Goal: Task Accomplishment & Management: Manage account settings

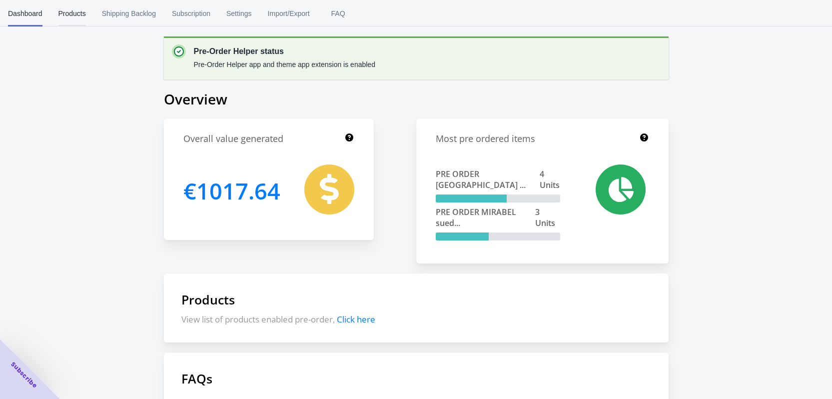
click at [72, 11] on span "Products" at bounding box center [71, 13] width 27 height 26
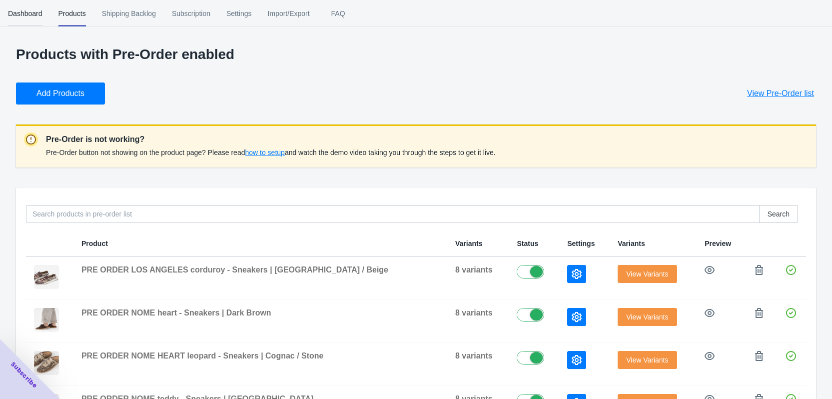
click at [44, 11] on button "Dashboard" at bounding box center [25, 13] width 50 height 26
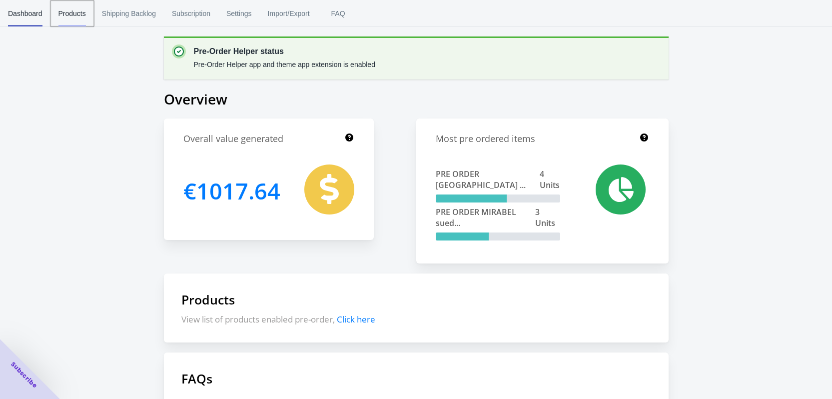
click at [76, 14] on span "Products" at bounding box center [71, 13] width 27 height 26
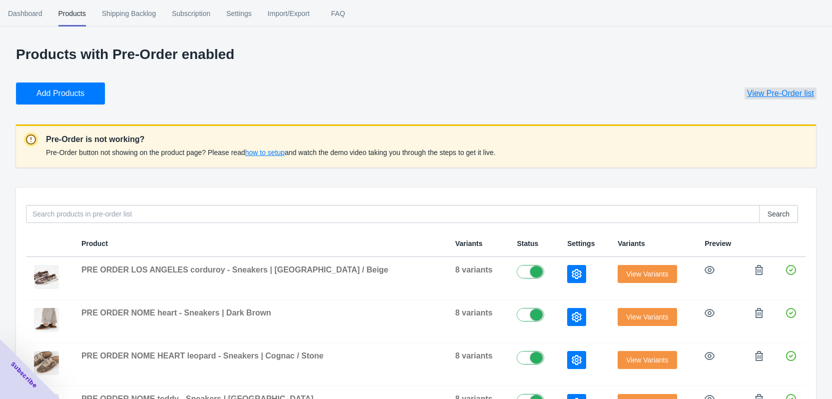
click at [778, 95] on span "View Pre-Order list" at bounding box center [780, 93] width 67 height 10
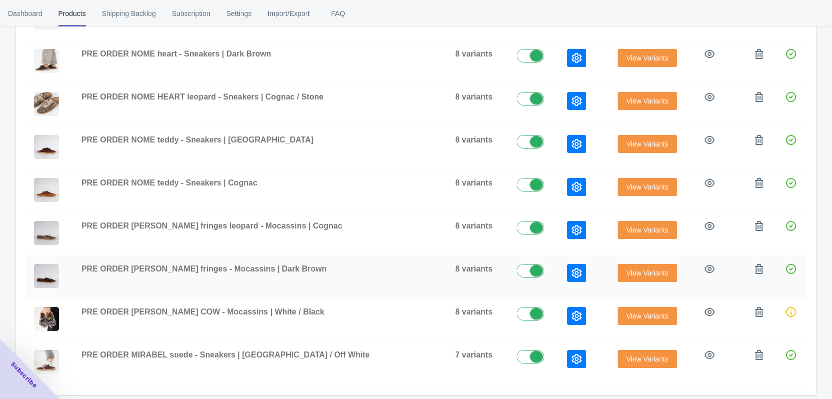
scroll to position [265, 0]
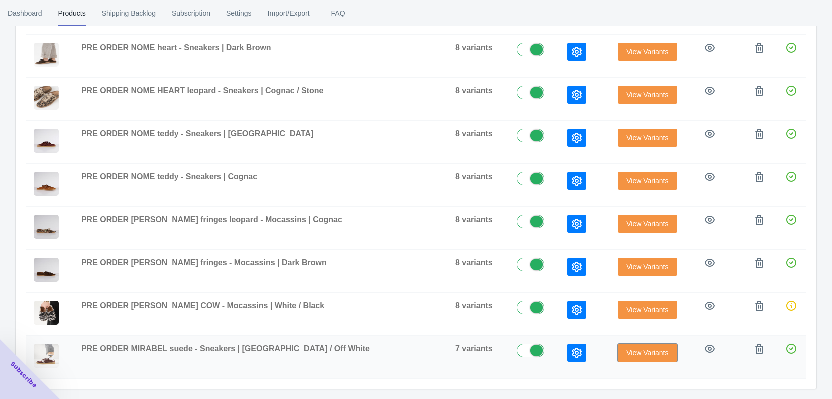
click at [633, 352] on span "View Variants" at bounding box center [647, 353] width 42 height 8
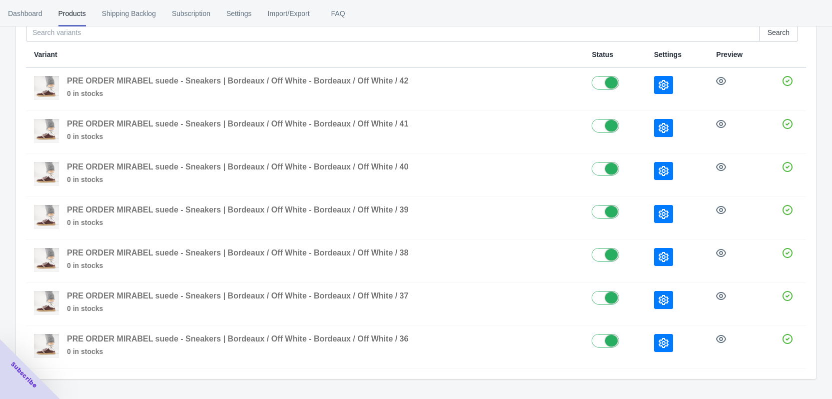
scroll to position [100, 0]
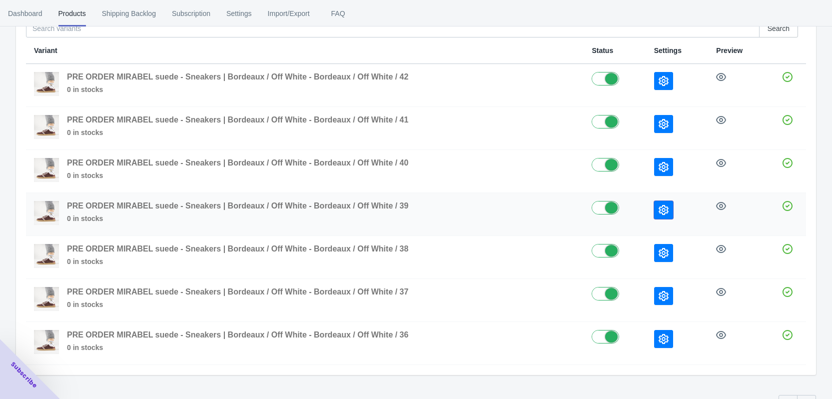
click at [668, 211] on icon "button" at bounding box center [664, 210] width 10 height 10
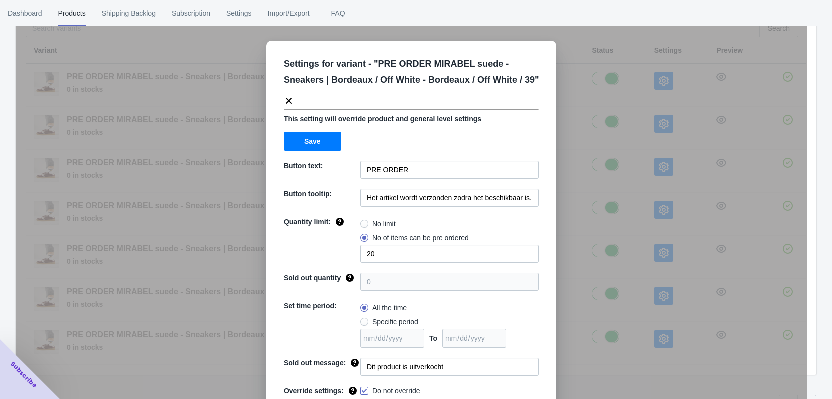
click at [634, 250] on div "Settings for variant - " PRE ORDER MIRABEL suede - Sneakers | Bordeaux / Off Wh…" at bounding box center [411, 224] width 791 height 399
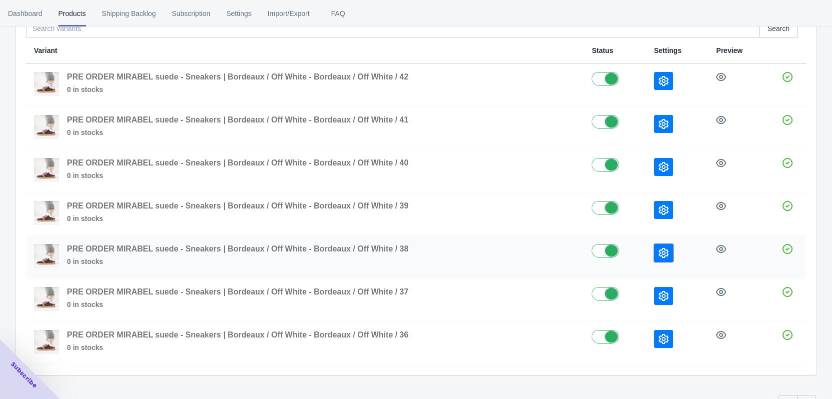
click at [669, 256] on button "button" at bounding box center [663, 253] width 19 height 18
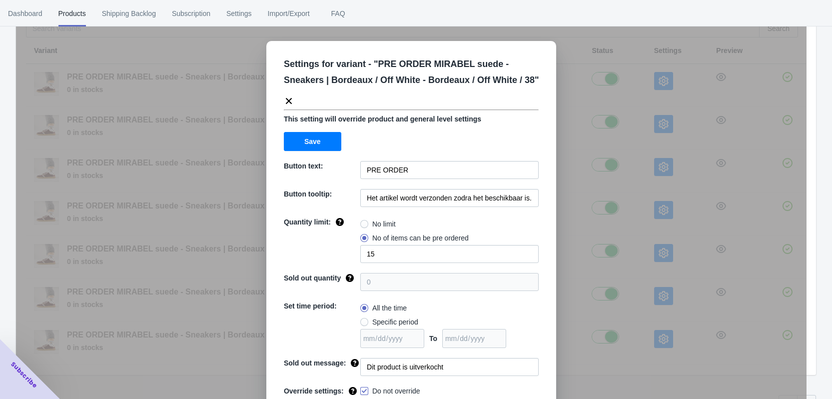
click at [677, 278] on div "Settings for variant - " PRE ORDER MIRABEL suede - Sneakers | Bordeaux / Off Wh…" at bounding box center [411, 224] width 791 height 399
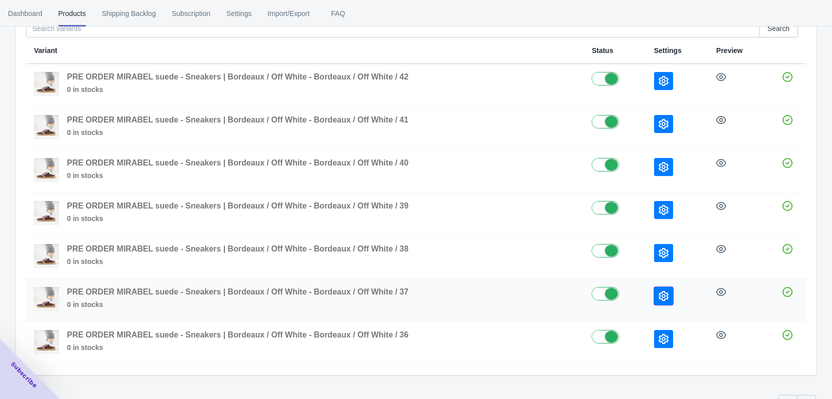
click at [657, 302] on button "button" at bounding box center [663, 296] width 19 height 18
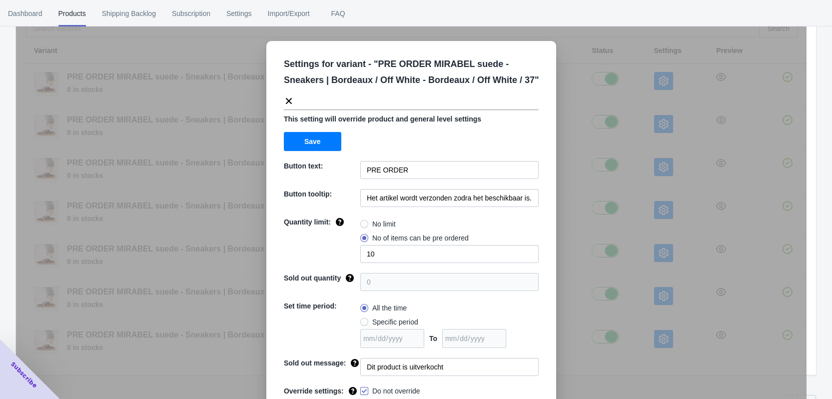
click at [663, 271] on div "Settings for variant - " PRE ORDER MIRABEL suede - Sneakers | Bordeaux / Off Wh…" at bounding box center [411, 224] width 791 height 399
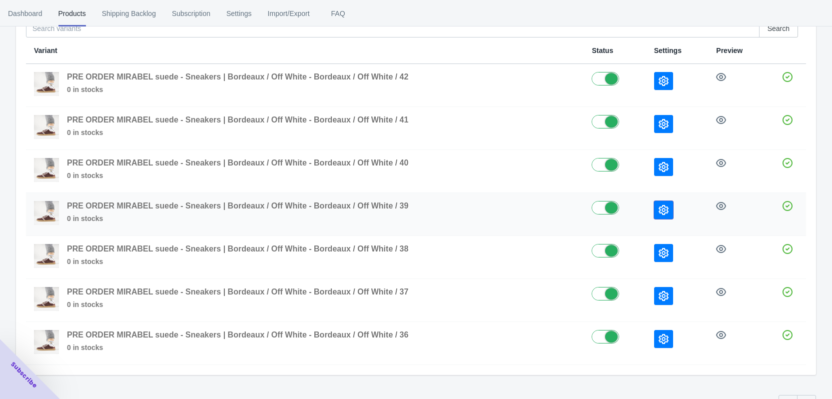
click at [663, 216] on button "button" at bounding box center [663, 210] width 19 height 18
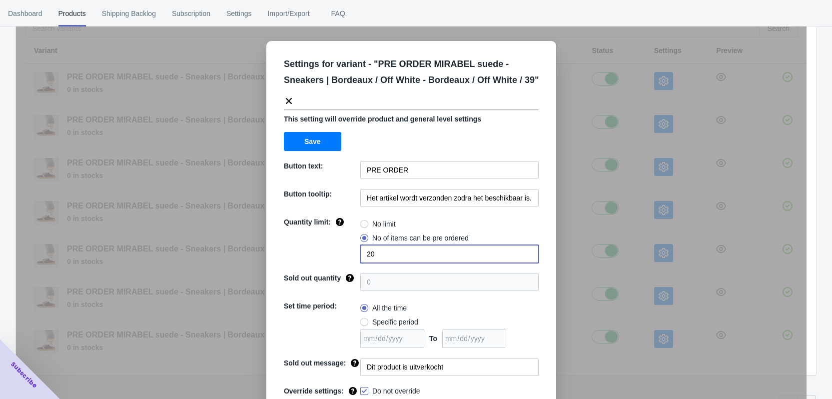
drag, startPoint x: 378, startPoint y: 253, endPoint x: 359, endPoint y: 253, distance: 19.0
click at [360, 253] on input "20" at bounding box center [449, 254] width 178 height 18
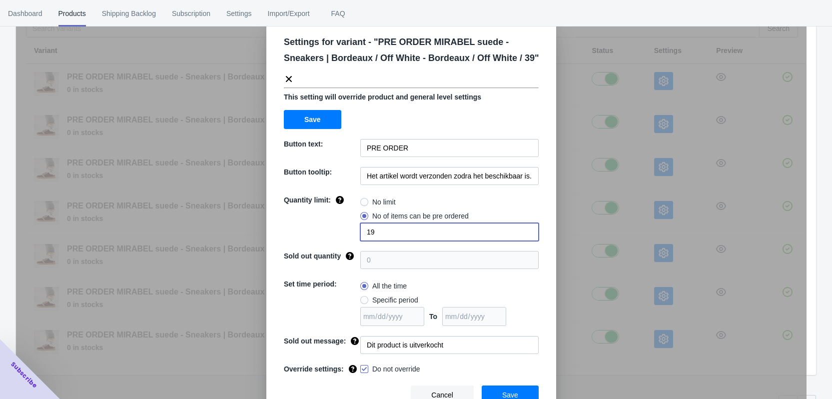
scroll to position [34, 0]
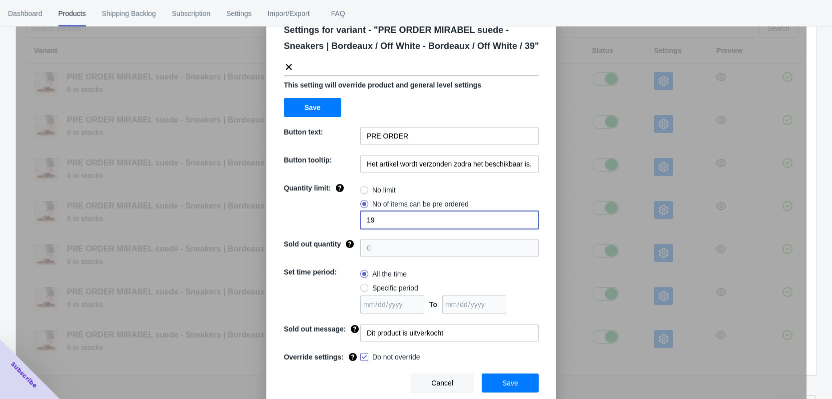
type input "19"
click at [506, 386] on span "Save" at bounding box center [510, 383] width 16 height 8
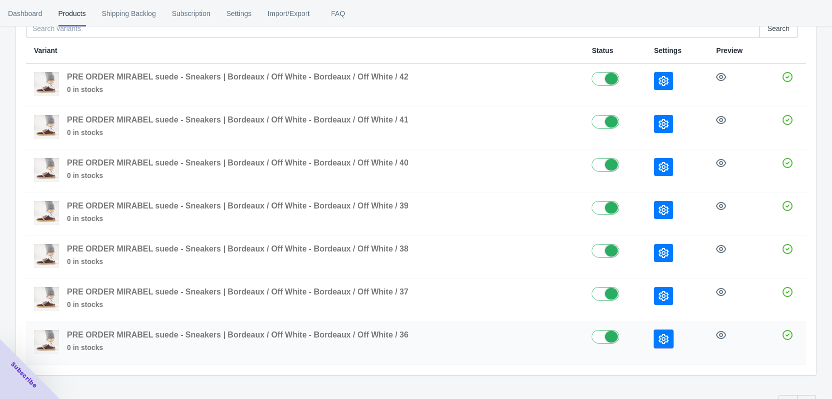
click at [669, 338] on button "button" at bounding box center [663, 339] width 19 height 18
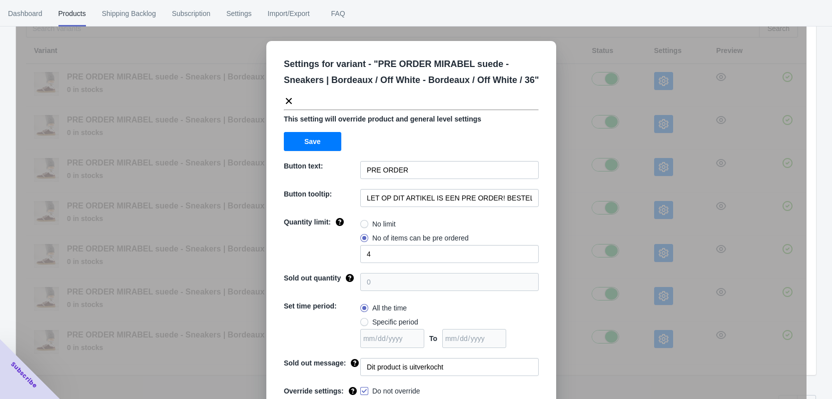
click at [639, 231] on div "Settings for variant - " PRE ORDER MIRABEL suede - Sneakers | Bordeaux / Off Wh…" at bounding box center [411, 224] width 791 height 399
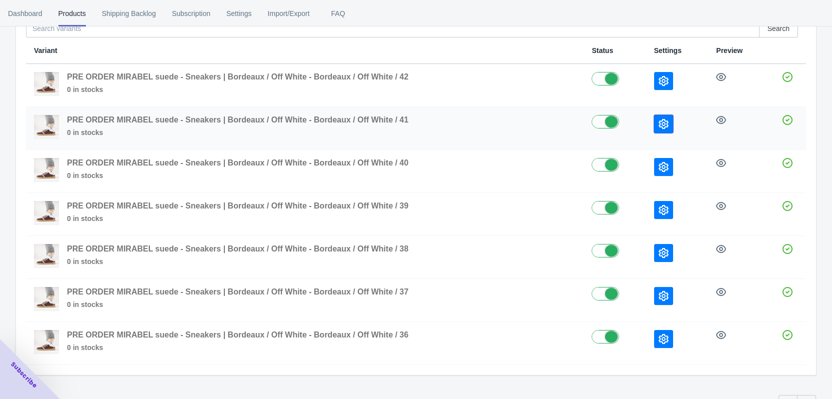
click at [665, 126] on icon "button" at bounding box center [664, 124] width 10 height 10
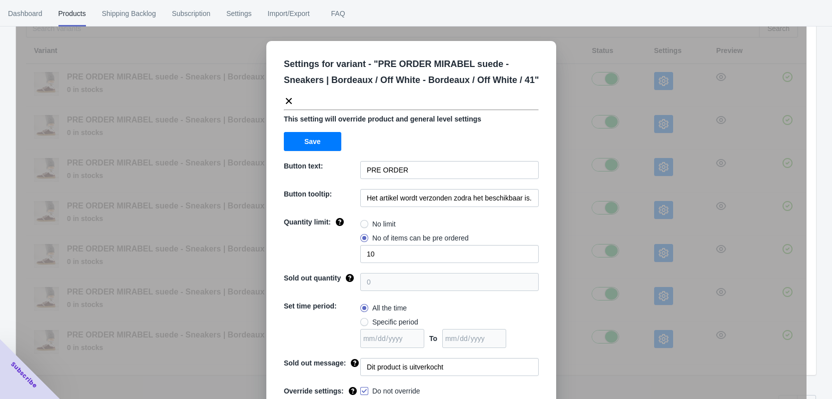
click at [656, 153] on div "Settings for variant - " PRE ORDER MIRABEL suede - Sneakers | Bordeaux / Off Wh…" at bounding box center [411, 224] width 791 height 399
